Goal: Transaction & Acquisition: Book appointment/travel/reservation

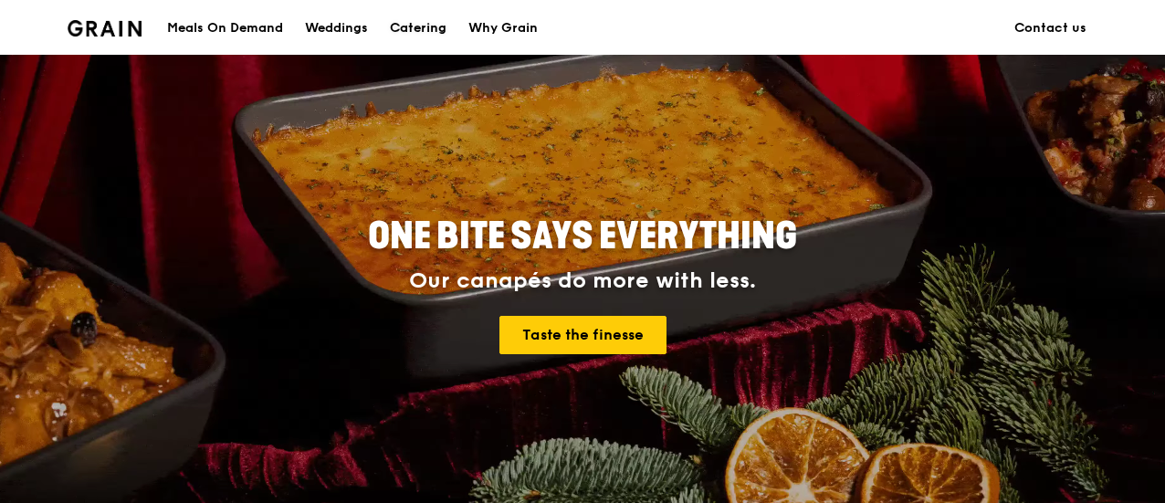
click at [432, 23] on div "Catering" at bounding box center [418, 28] width 57 height 55
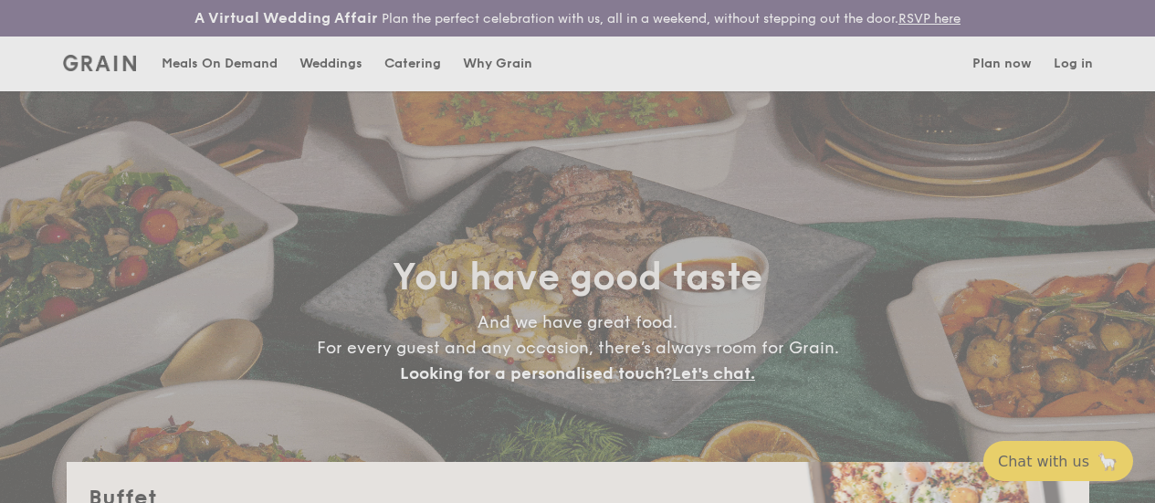
select select
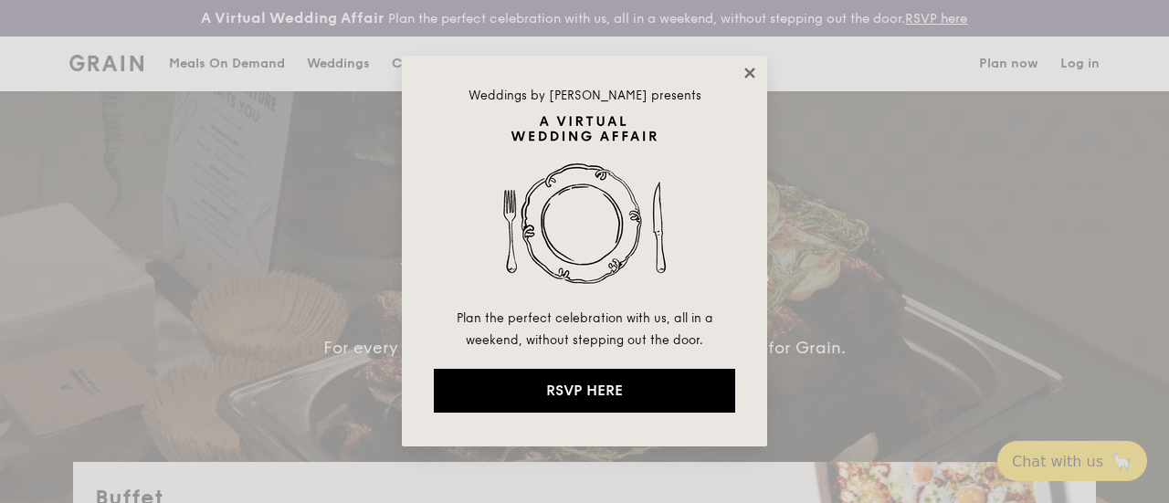
click at [750, 69] on icon at bounding box center [750, 73] width 16 height 16
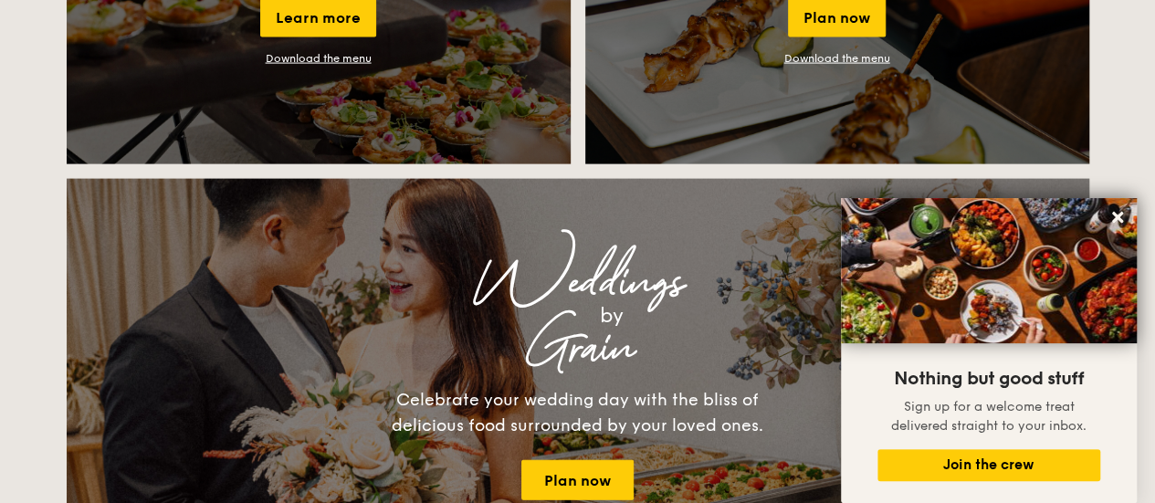
scroll to position [2009, 0]
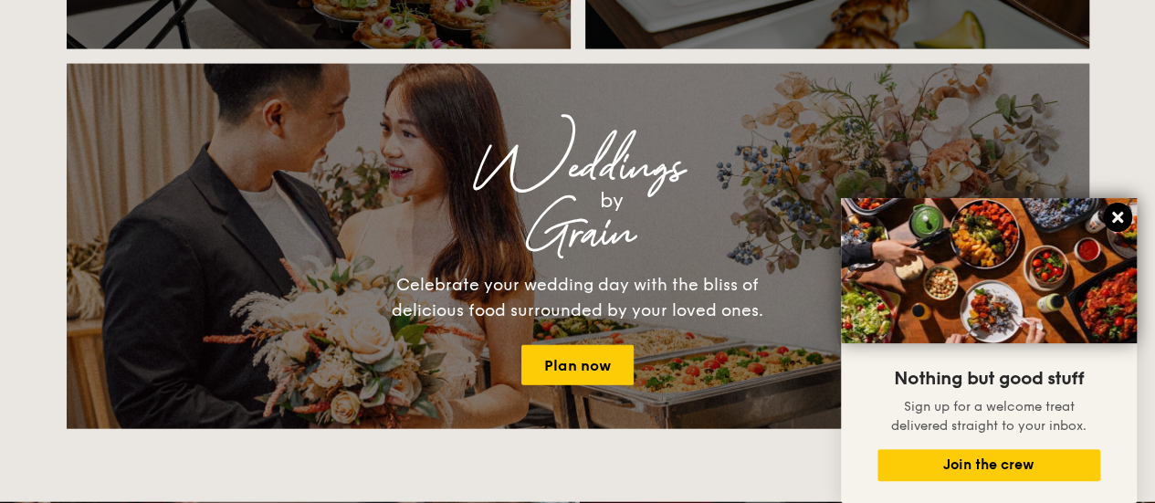
click at [1123, 216] on icon at bounding box center [1118, 217] width 16 height 16
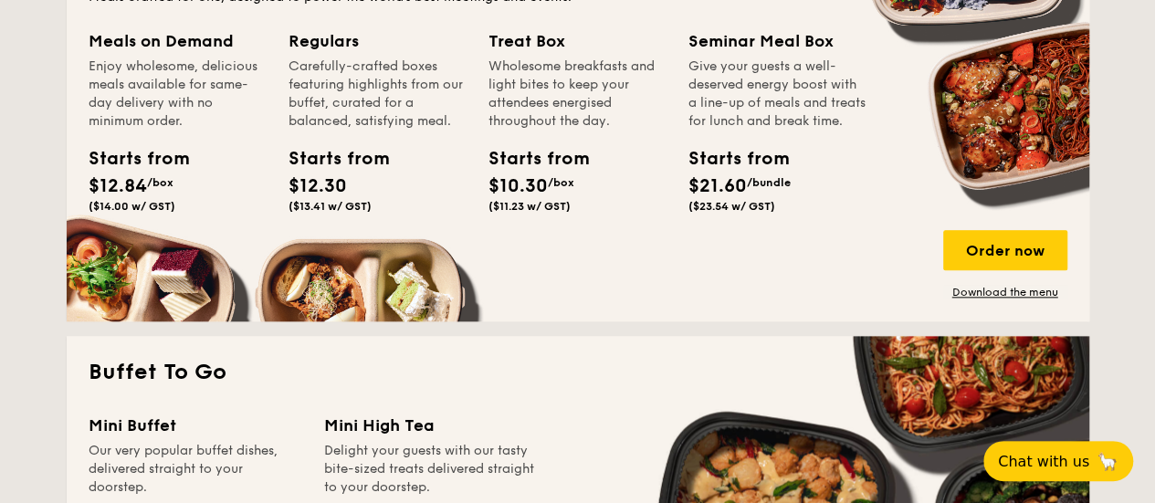
scroll to position [913, 0]
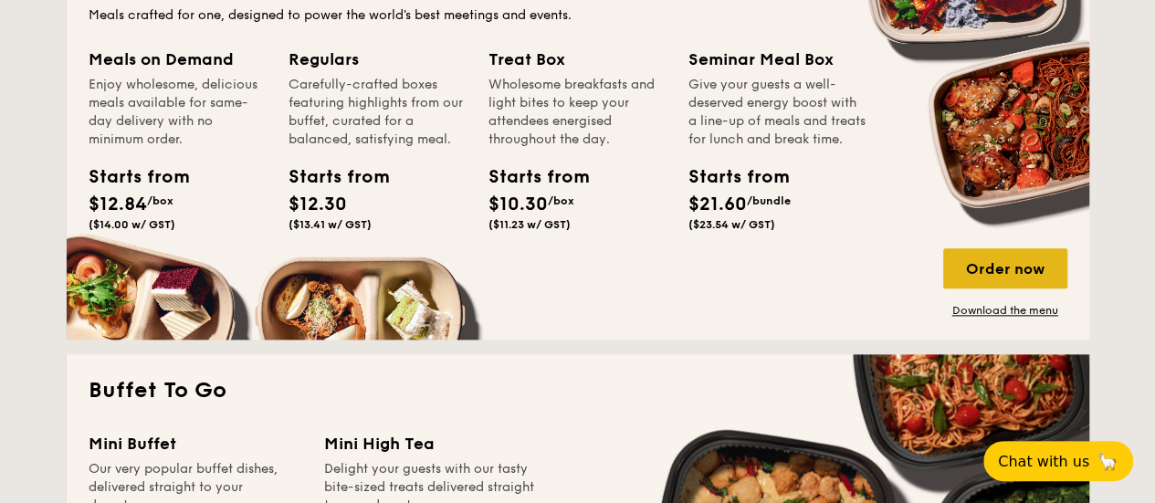
click at [975, 279] on div "Order now" at bounding box center [1005, 268] width 124 height 40
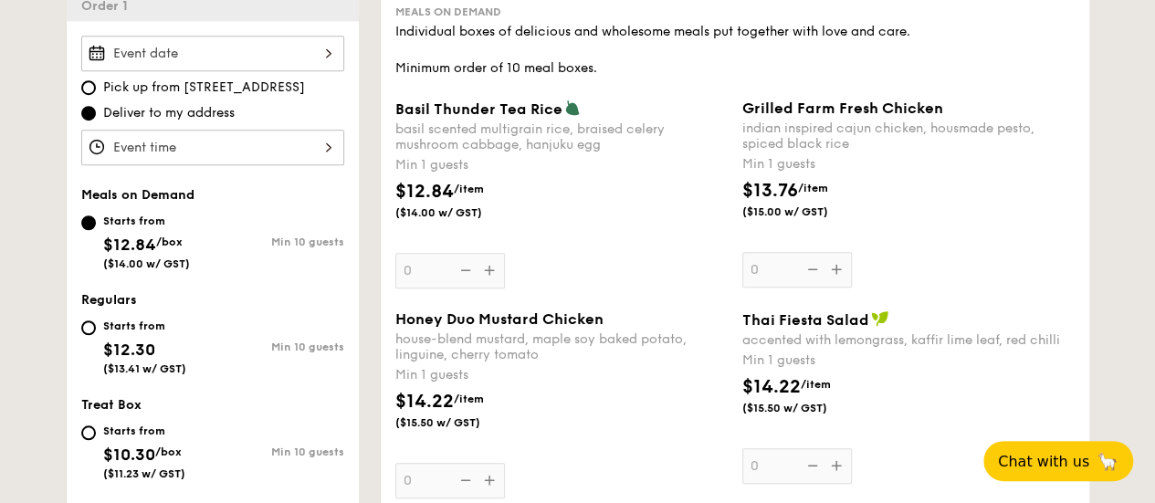
scroll to position [548, 0]
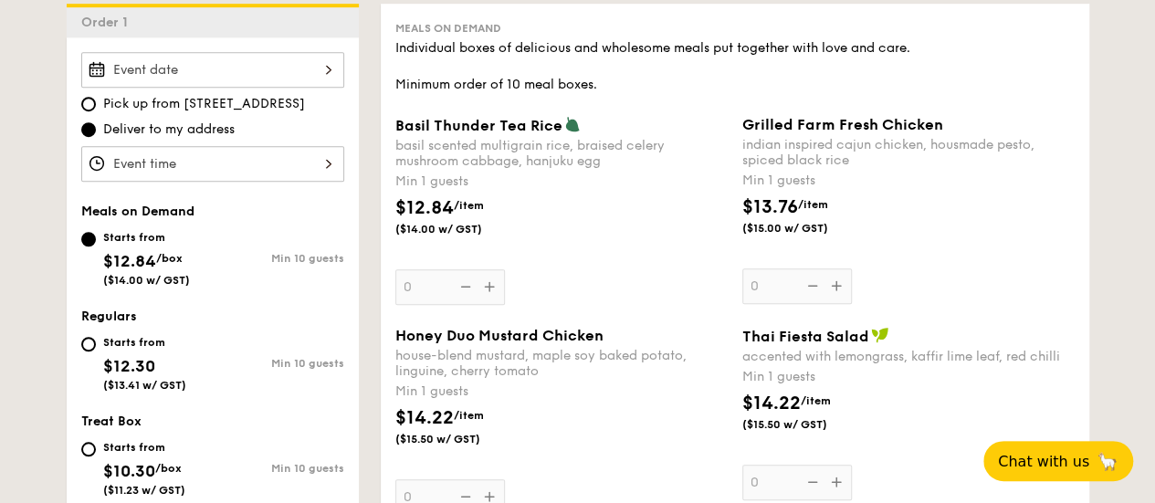
click at [632, 237] on div "$12.84 /item ($14.00 w/ GST)" at bounding box center [561, 227] width 347 height 64
click at [505, 269] on input "0" at bounding box center [450, 287] width 110 height 36
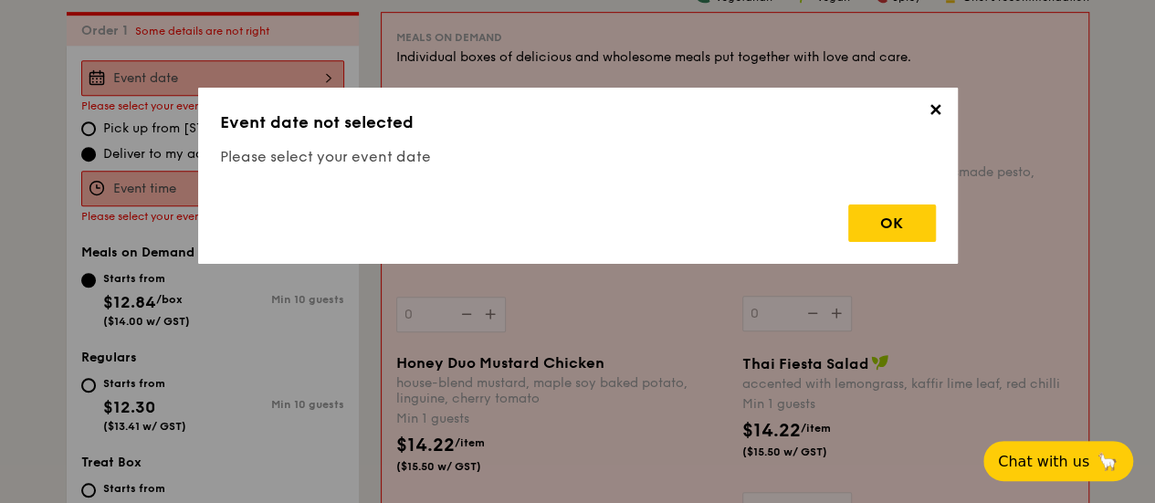
scroll to position [539, 0]
click at [945, 109] on span "✕" at bounding box center [936, 113] width 26 height 26
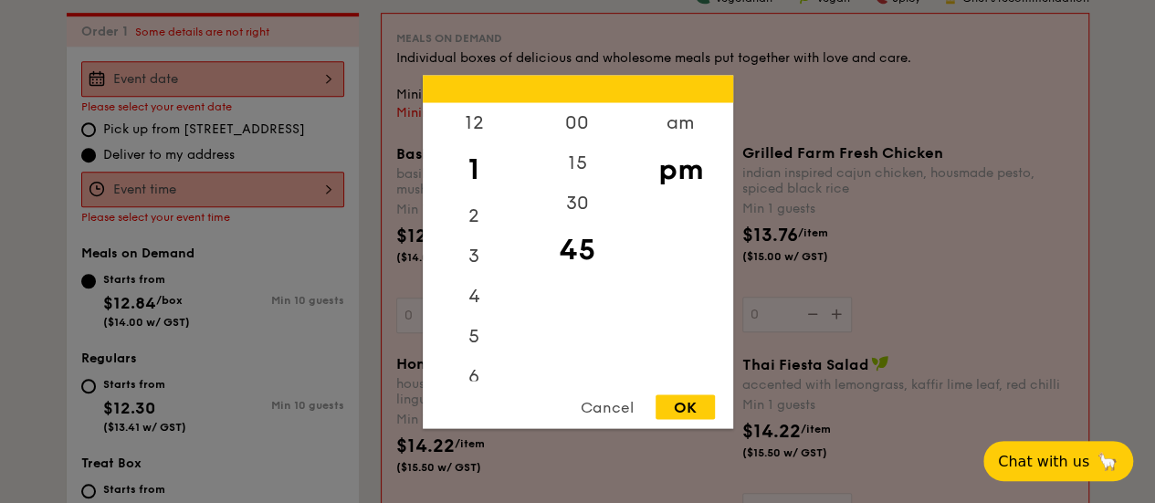
click at [208, 207] on div "12 1 2 3 4 5 6 7 8 9 10 11 00 15 30 45 am pm Cancel OK" at bounding box center [212, 190] width 263 height 36
click at [208, 209] on div at bounding box center [577, 251] width 1155 height 503
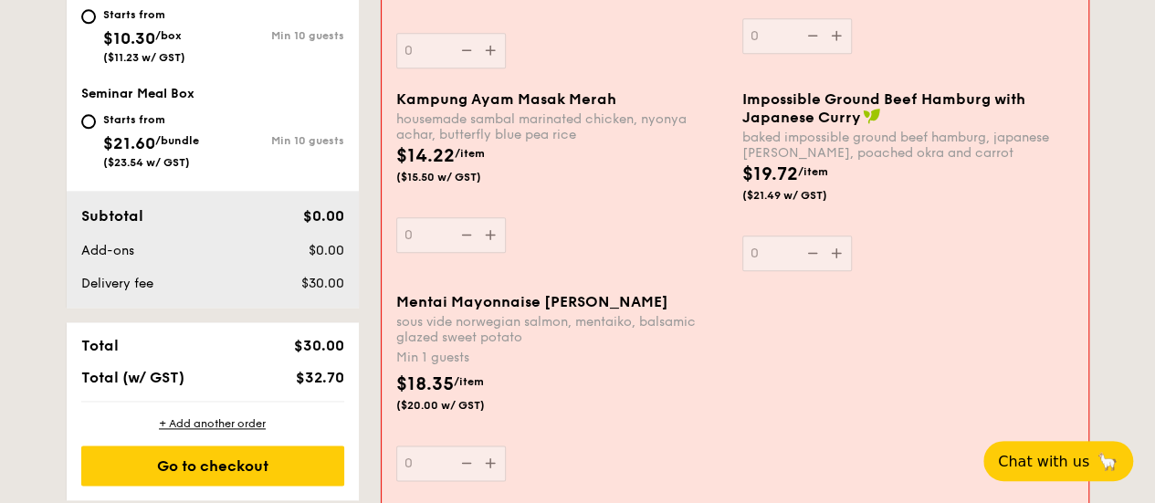
scroll to position [813, 0]
